Goal: Ask a question

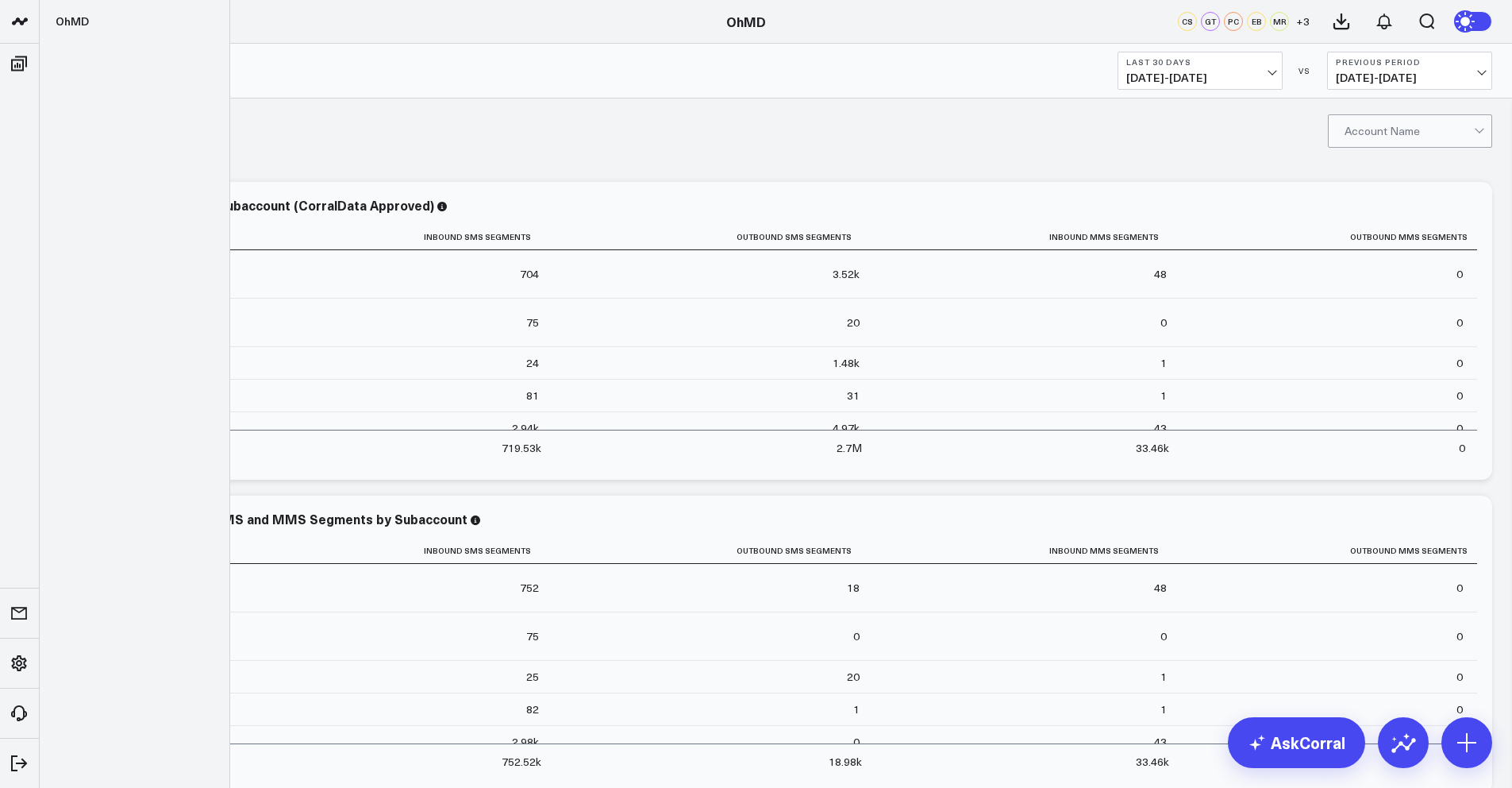
click at [21, 13] on icon at bounding box center [19, 21] width 19 height 19
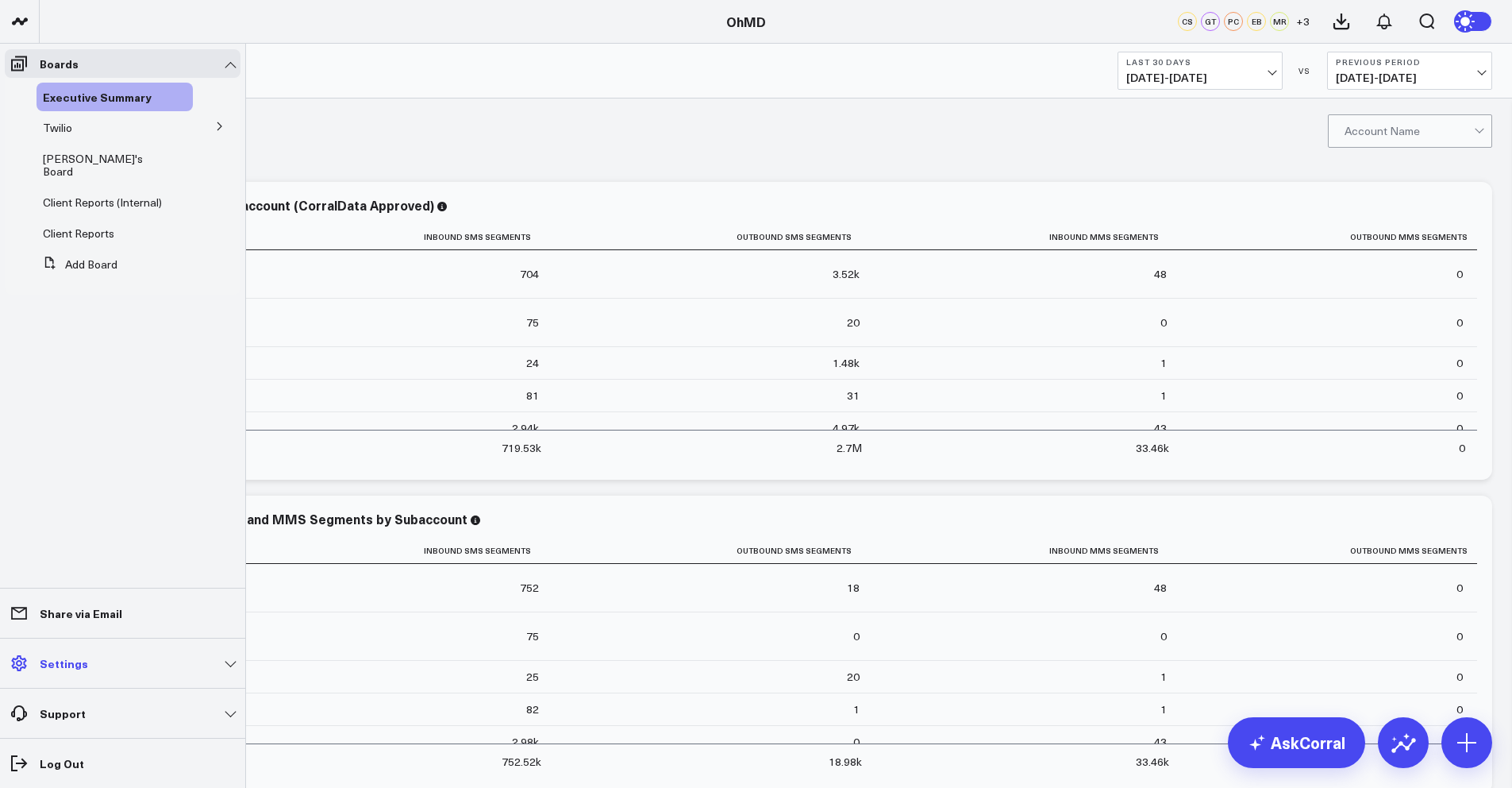
click at [108, 664] on link "Settings" at bounding box center [123, 663] width 236 height 28
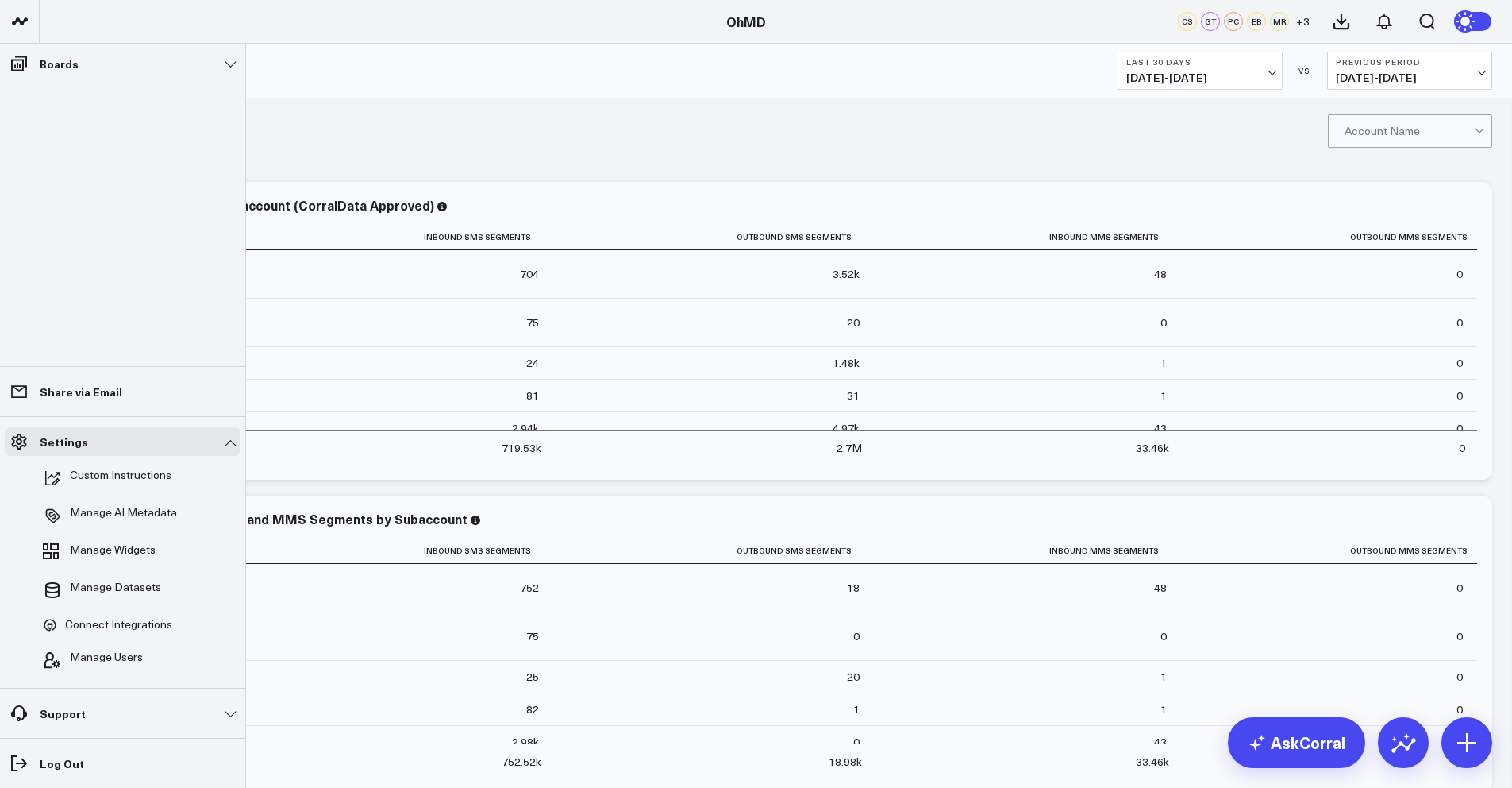
click at [104, 262] on ul "Boards Executive Summary Twilio [PERSON_NAME]'s Board [PERSON_NAME]'s Board Cli…" at bounding box center [123, 416] width 246 height 744
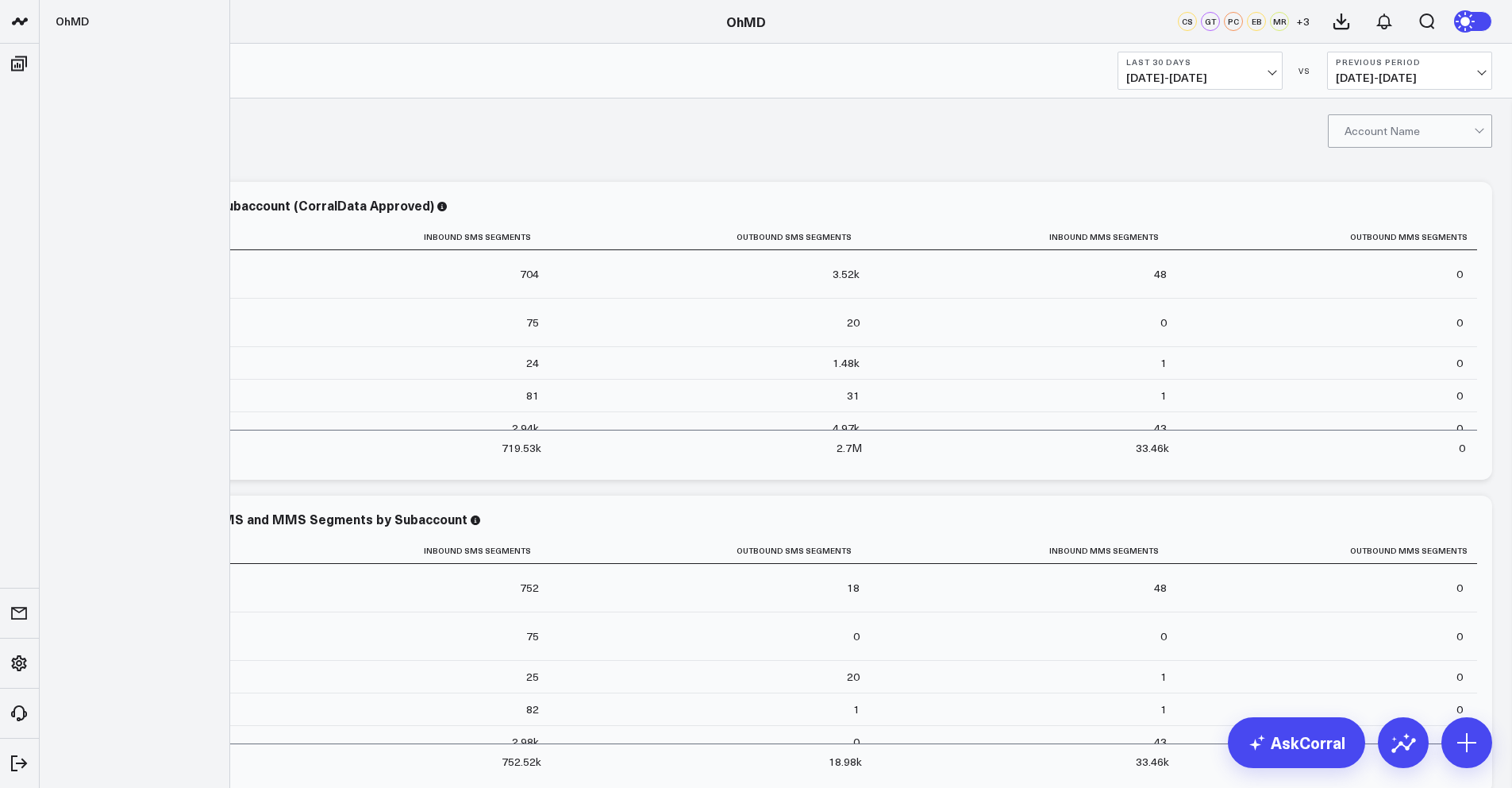
click at [16, 23] on icon at bounding box center [19, 21] width 19 height 19
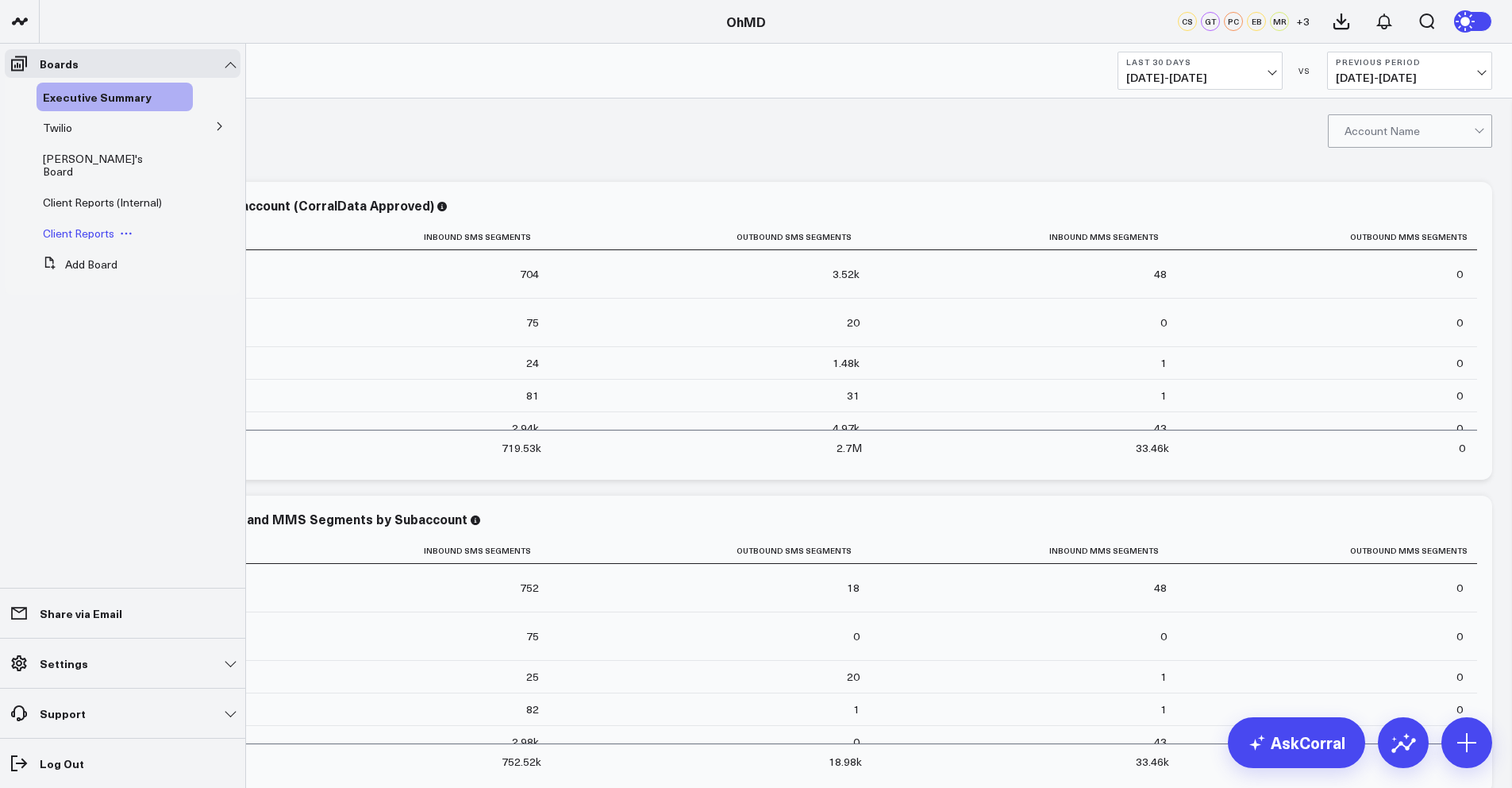
click at [95, 226] on span "Client Reports" at bounding box center [79, 233] width 71 height 15
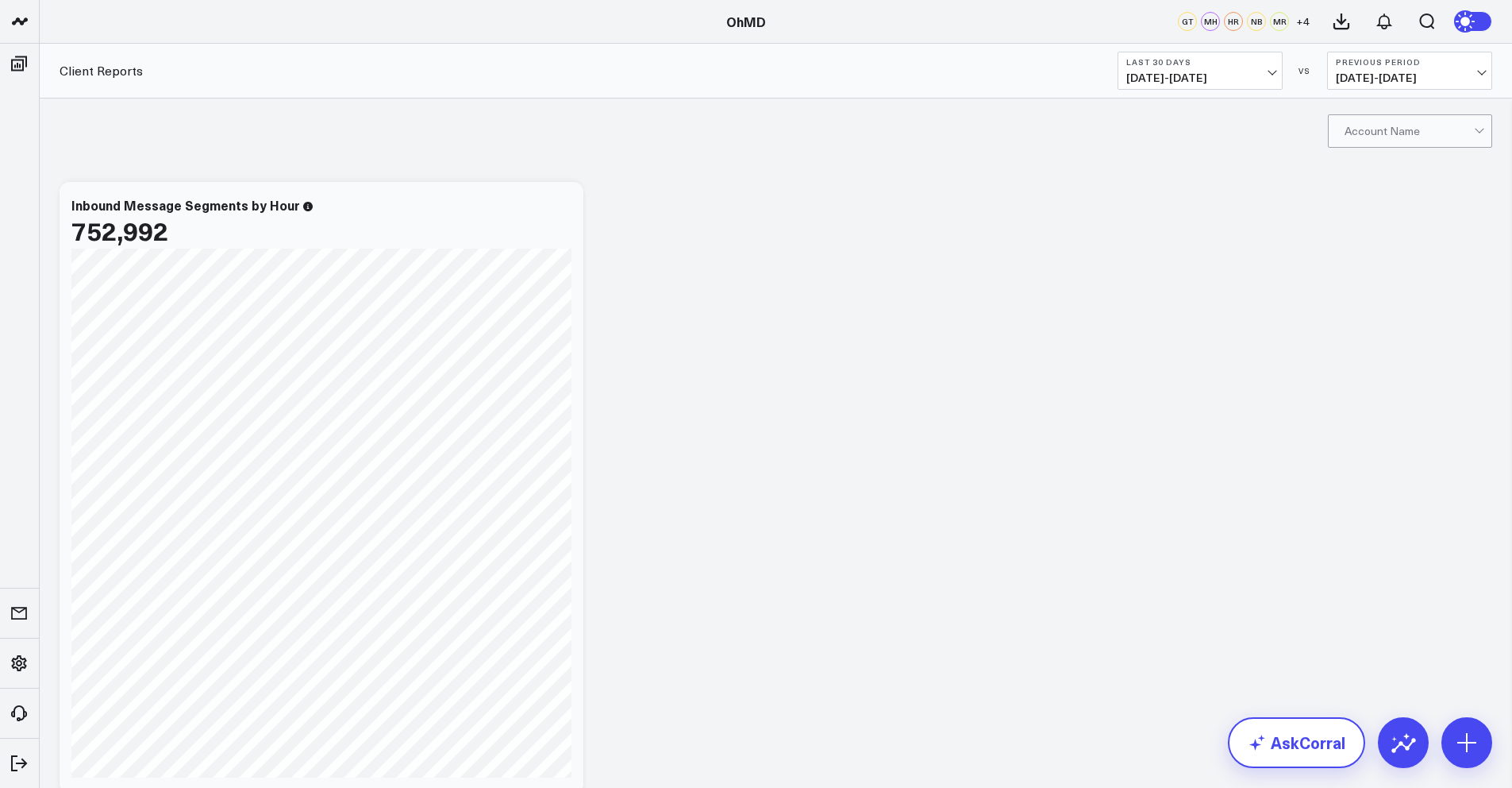
click at [1312, 750] on link "AskCorral" at bounding box center [1296, 742] width 137 height 51
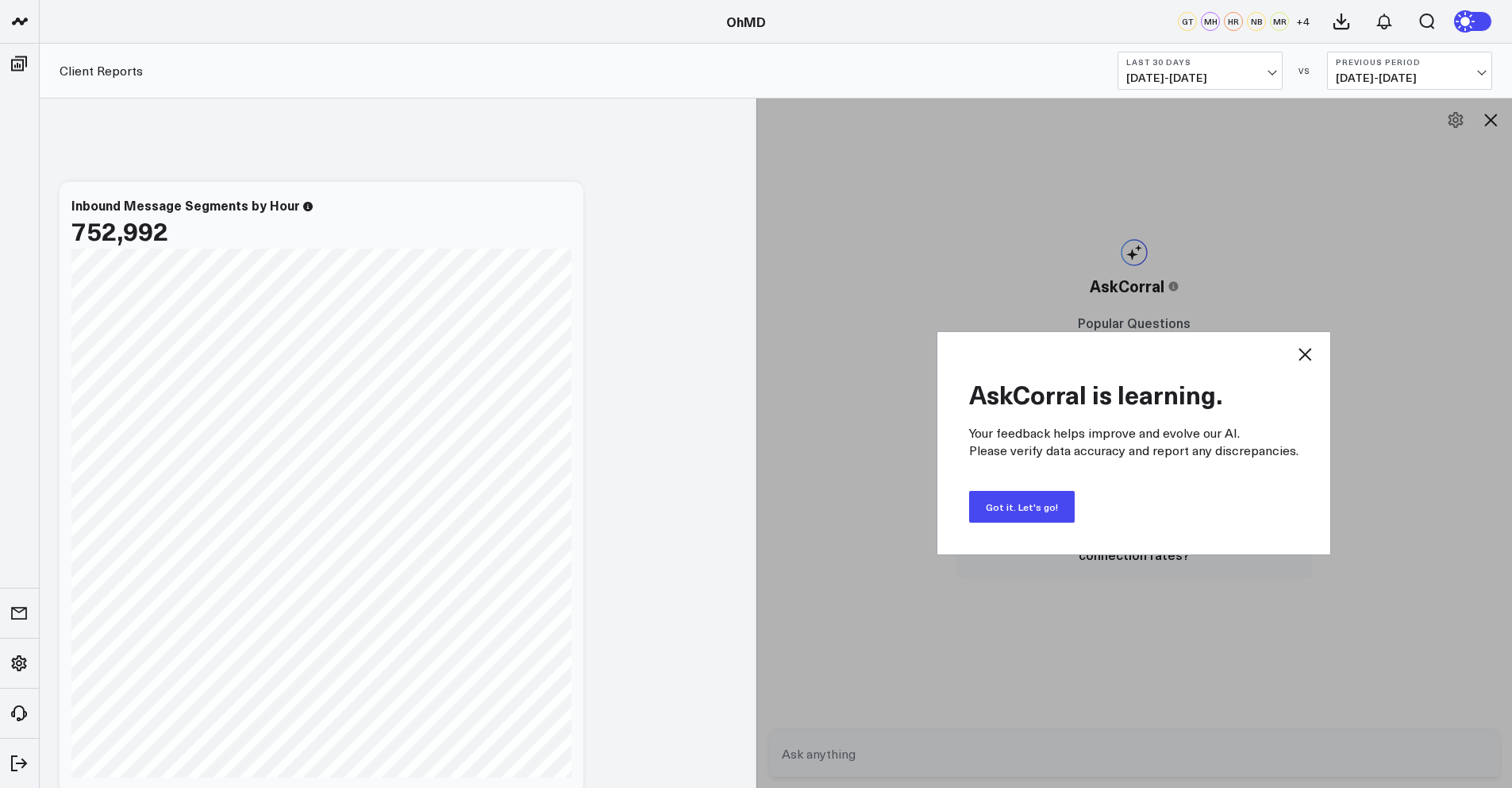
click at [1051, 507] on button "Got it. Let's go!" at bounding box center [1022, 507] width 105 height 32
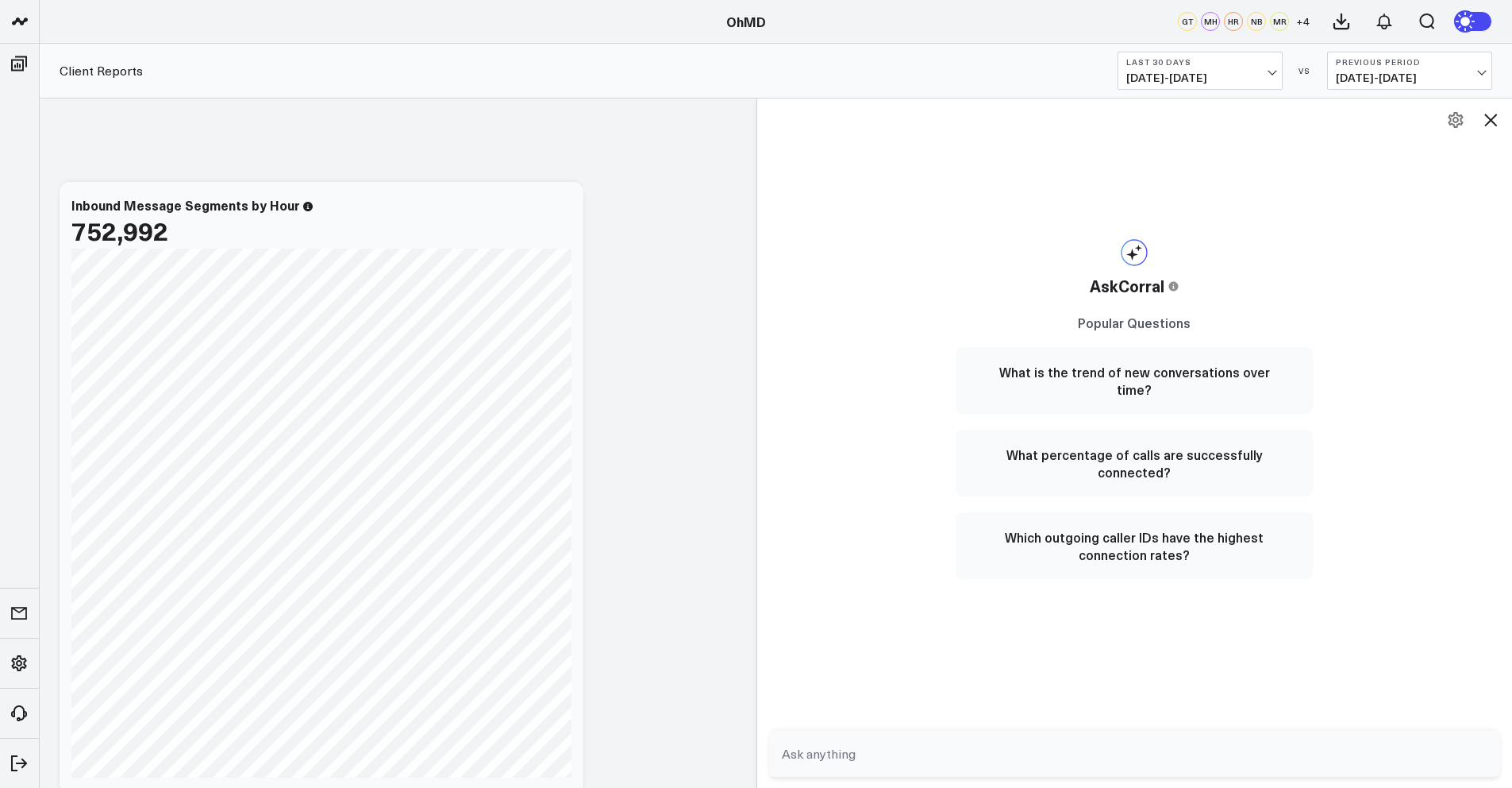
drag, startPoint x: 861, startPoint y: 762, endPoint x: 832, endPoint y: 760, distance: 29.1
click at [857, 763] on textarea at bounding box center [1121, 754] width 687 height 28
type textarea "how to schedule reports to pull automatically for specific clients?"
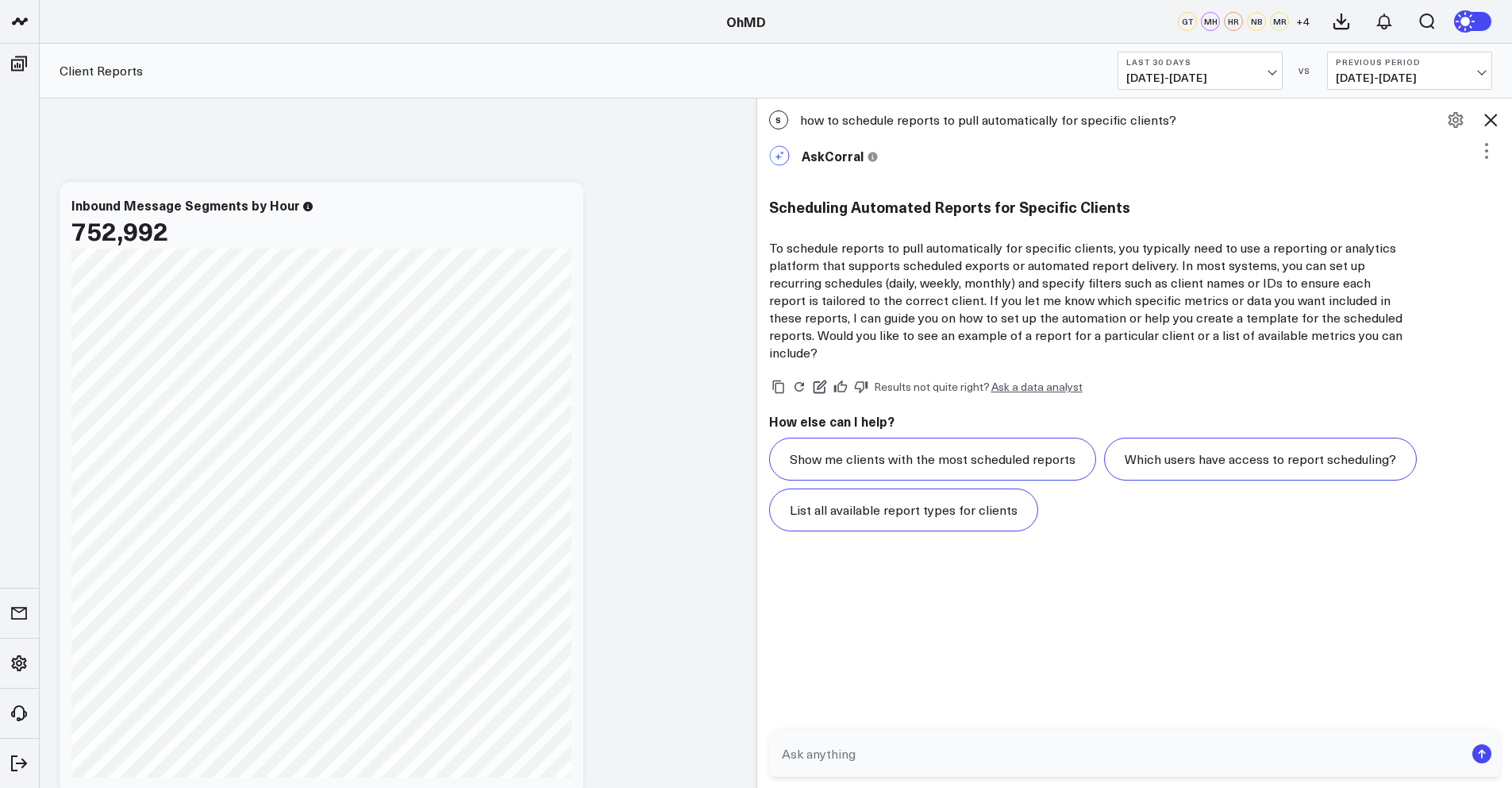
click at [827, 745] on textarea at bounding box center [1121, 754] width 687 height 28
click at [993, 759] on textarea "Can you set this up for a specific accout without them seeing other accounts?" at bounding box center [1121, 754] width 687 height 28
type textarea "Can you set this up for a specific account without them seeing other accounts?"
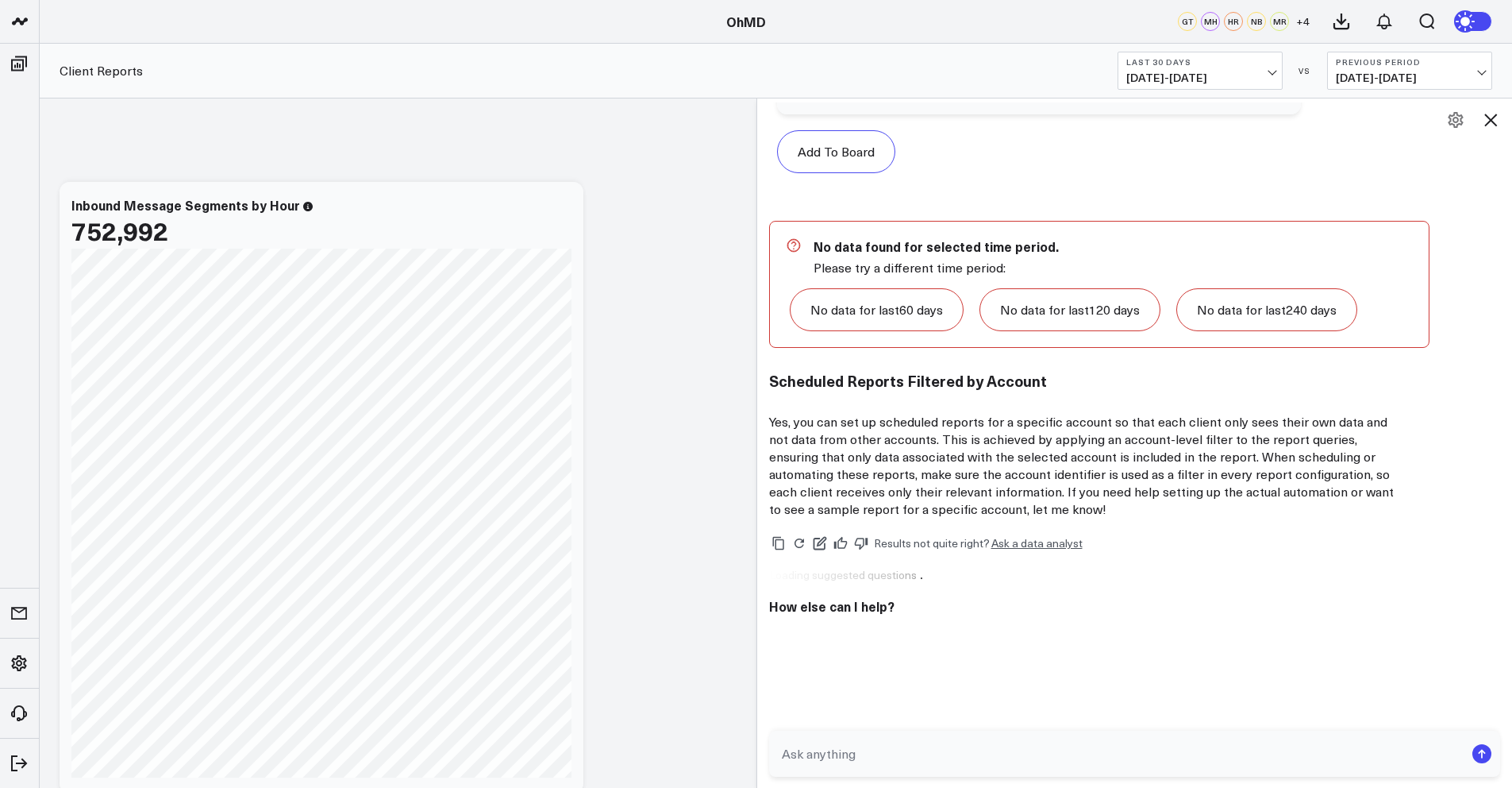
scroll to position [1123, 0]
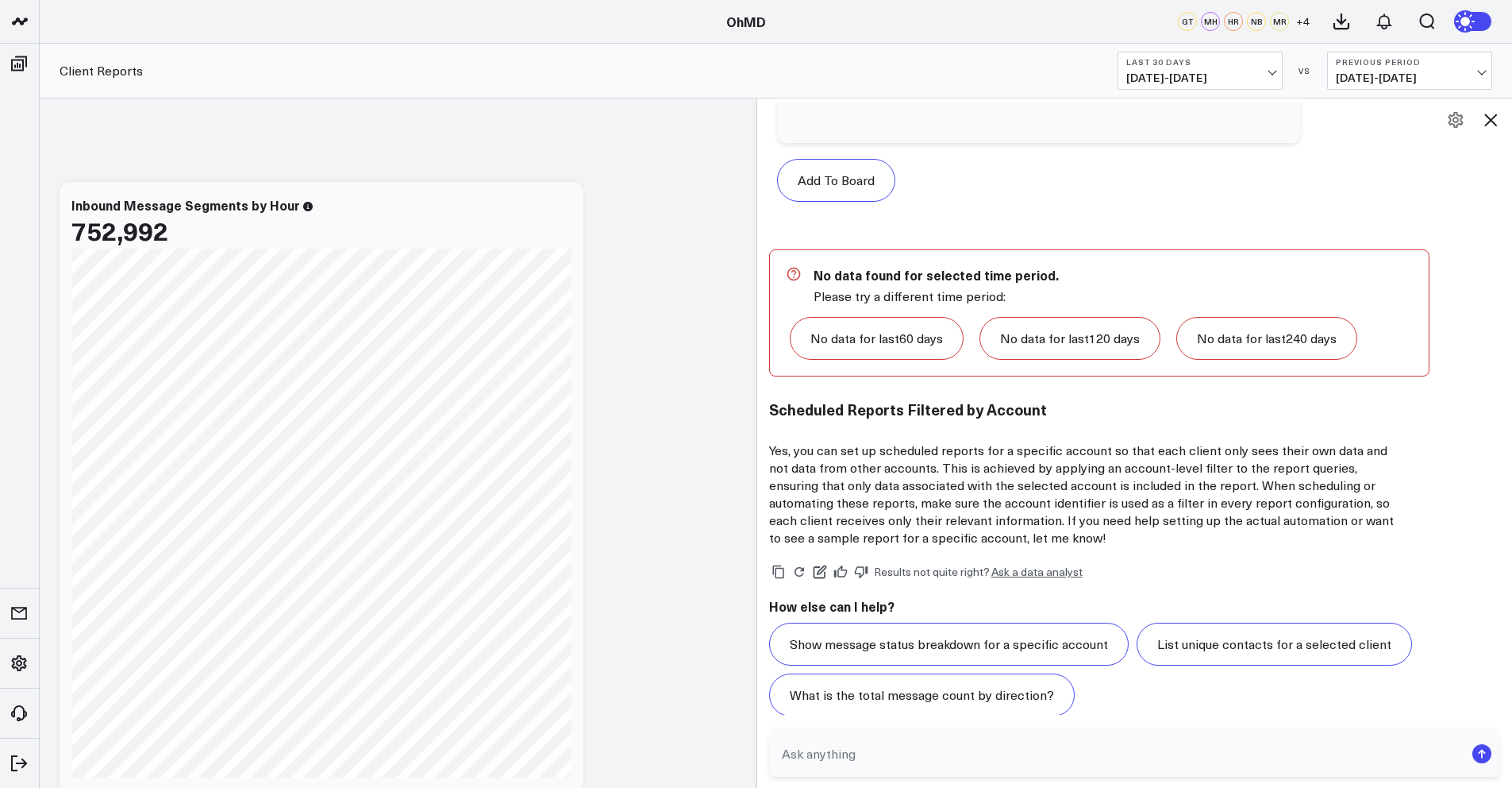
click at [850, 752] on textarea at bounding box center [1121, 754] width 687 height 28
type textarea "r"
type textarea "please provide steps to set this up for a client report"
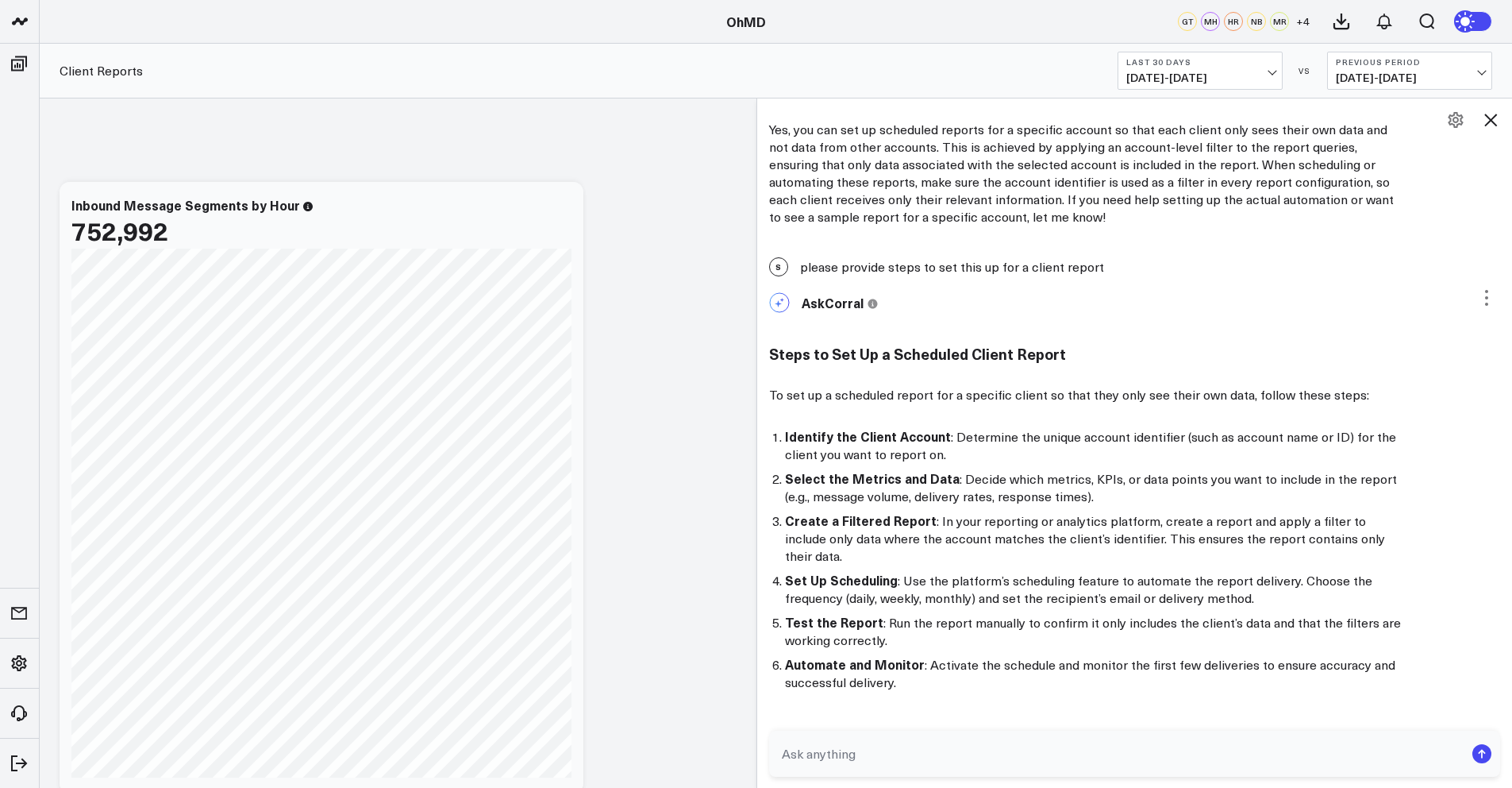
scroll to position [1630, 0]
